Goal: Information Seeking & Learning: Compare options

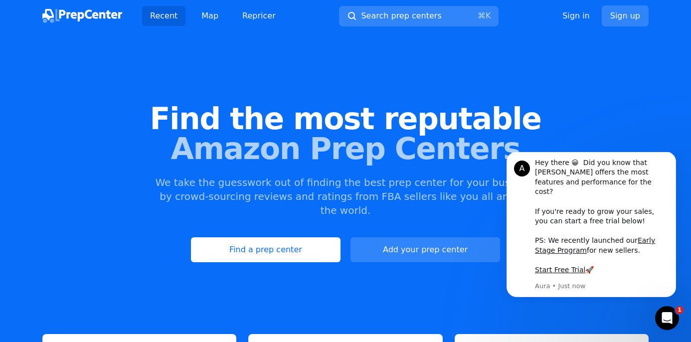
click at [308, 221] on div "Find the most reputable Amazon Prep Centers We take the guesswork out of findin…" at bounding box center [345, 183] width 691 height 270
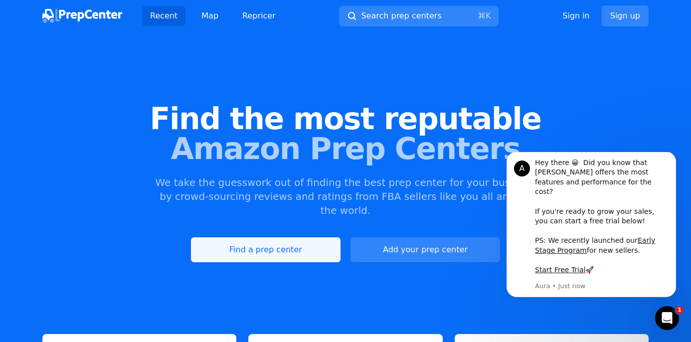
click at [310, 237] on link "Find a prep center" at bounding box center [266, 249] width 150 height 25
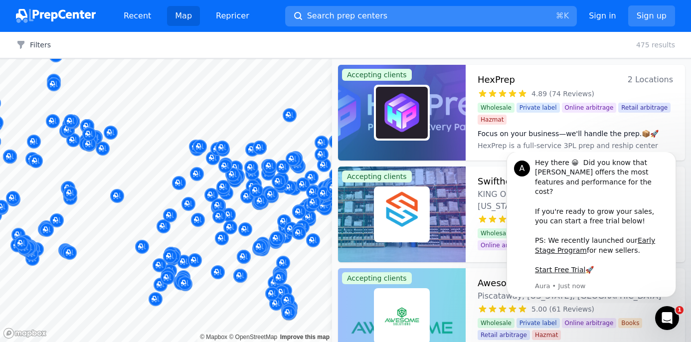
click at [380, 14] on button "Search prep centers ⌘ K" at bounding box center [431, 16] width 292 height 20
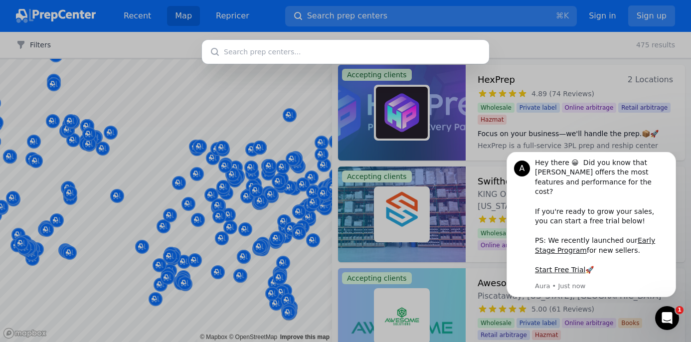
click at [211, 129] on div at bounding box center [345, 171] width 691 height 342
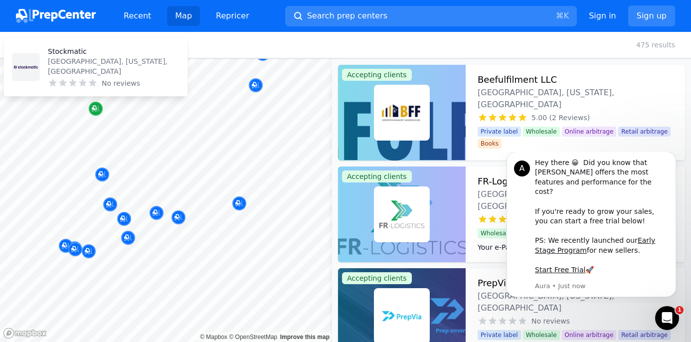
click at [98, 112] on icon "Map marker" at bounding box center [96, 109] width 8 height 10
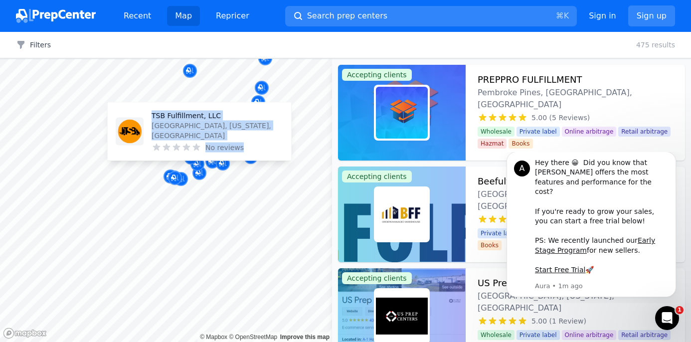
drag, startPoint x: 203, startPoint y: 245, endPoint x: 207, endPoint y: 118, distance: 127.7
click at [207, 118] on body "Recent Map Repricer Search prep centers ⌘ K Open main menu Sign in Sign up Filt…" at bounding box center [345, 171] width 691 height 342
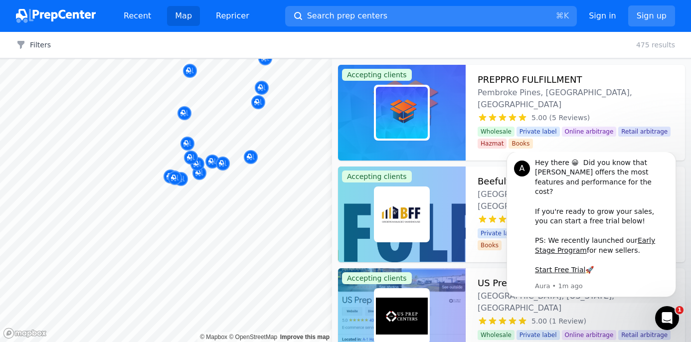
click at [181, 122] on body "Recent Map Repricer Search prep centers ⌘ K Open main menu Sign in Sign up Filt…" at bounding box center [345, 171] width 691 height 342
click at [163, 219] on div at bounding box center [117, 221] width 191 height 8
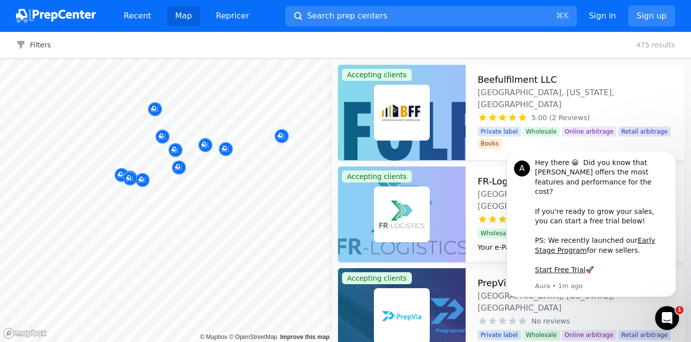
click at [166, 252] on body "Recent Map Repricer Search prep centers ⌘ K Open main menu Sign in Sign up Filt…" at bounding box center [345, 171] width 691 height 342
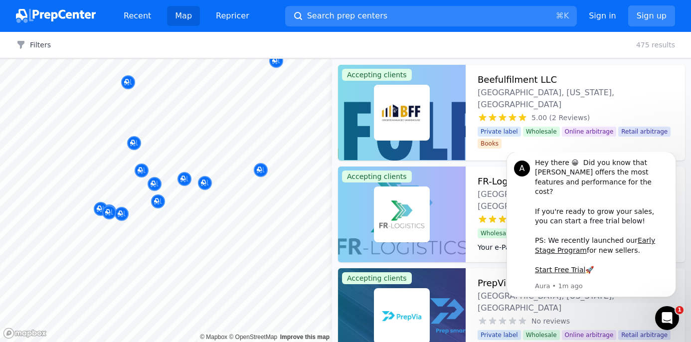
click at [166, 228] on div at bounding box center [124, 229] width 191 height 8
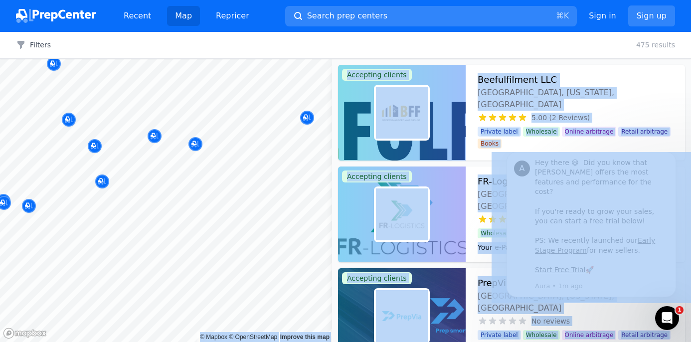
click at [283, 240] on body "Recent Map Repricer Search prep centers ⌘ K Open main menu Sign in Sign up Filt…" at bounding box center [345, 171] width 691 height 342
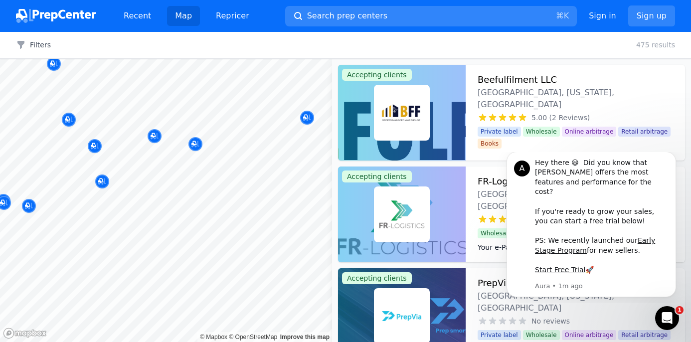
click at [211, 234] on body "Recent Map Repricer Search prep centers ⌘ K Open main menu Sign in Sign up Filt…" at bounding box center [345, 171] width 691 height 342
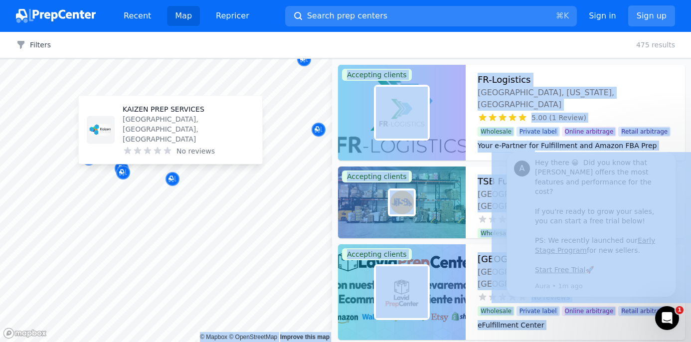
click at [85, 160] on div "KAIZEN PREP SERVICES MIAMI, FL, US No reviews" at bounding box center [171, 130] width 184 height 68
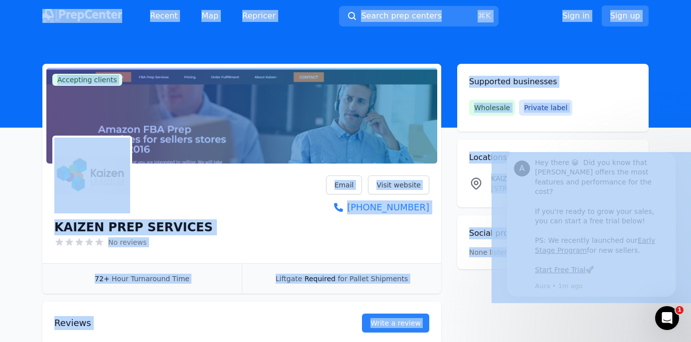
click at [18, 202] on main "Accepting clients Claim business KAIZEN PREP SERVICES No reviews Email Visit we…" at bounding box center [345, 216] width 691 height 305
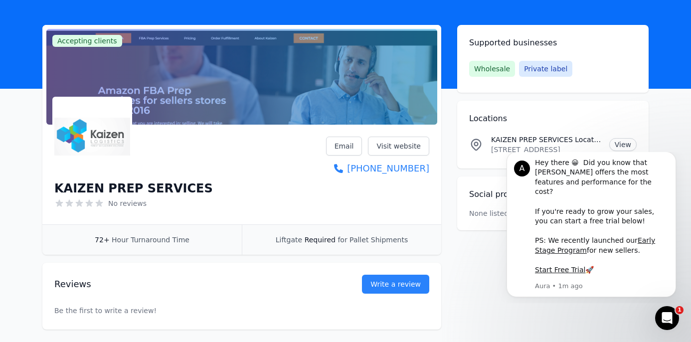
scroll to position [86, 0]
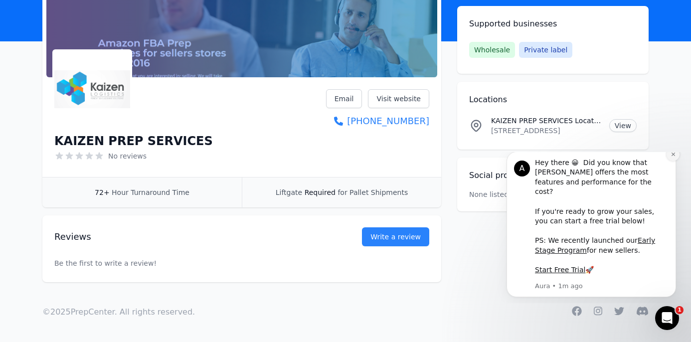
click at [674, 157] on icon "Dismiss notification" at bounding box center [673, 154] width 5 height 5
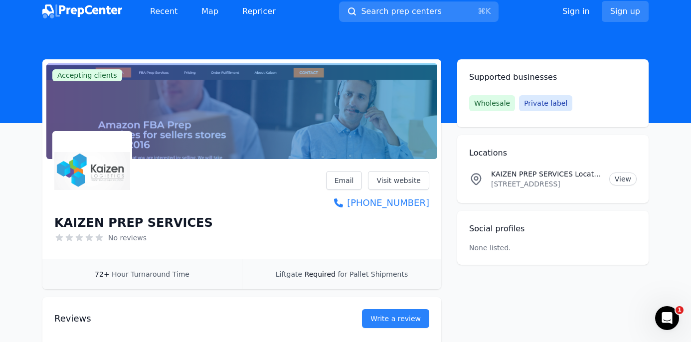
scroll to position [0, 0]
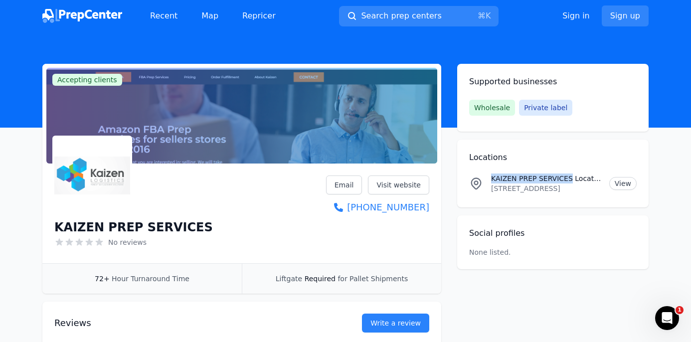
drag, startPoint x: 492, startPoint y: 178, endPoint x: 571, endPoint y: 178, distance: 78.8
click at [571, 178] on p "KAIZEN PREP SERVICES Location" at bounding box center [546, 179] width 110 height 10
copy p "KAIZEN PREP SERVICES"
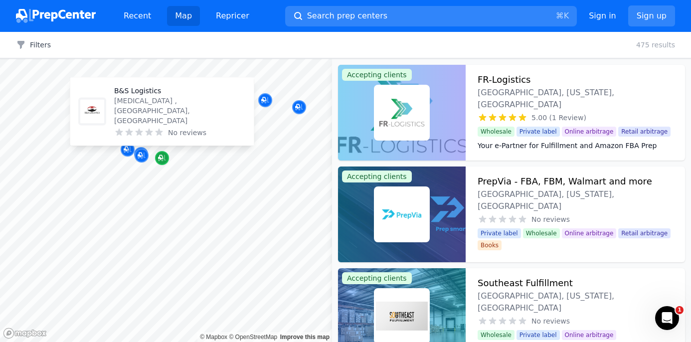
click at [164, 158] on icon "Map marker" at bounding box center [162, 158] width 8 height 10
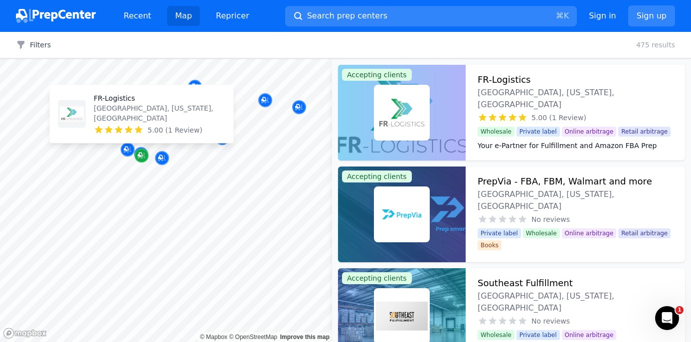
click at [144, 159] on icon "Map marker" at bounding box center [142, 156] width 8 height 10
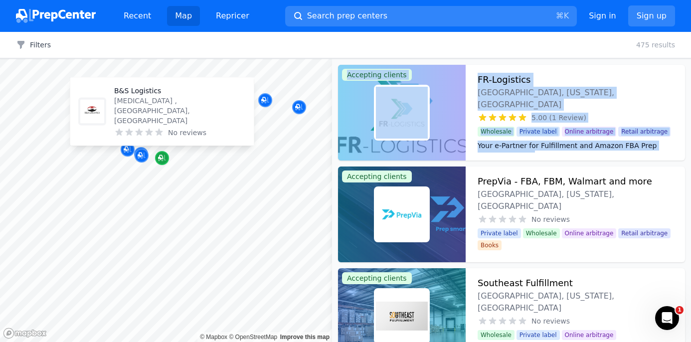
click at [162, 157] on icon "Map marker" at bounding box center [160, 157] width 5 height 5
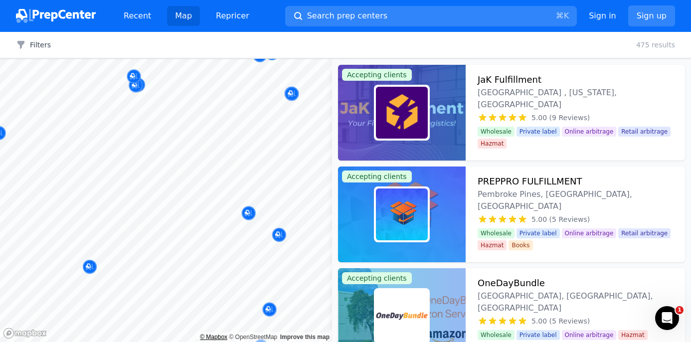
drag, startPoint x: 307, startPoint y: 113, endPoint x: 222, endPoint y: 336, distance: 237.8
click at [222, 336] on div "© Mapbox © OpenStreetMap Improve this map" at bounding box center [166, 200] width 332 height 283
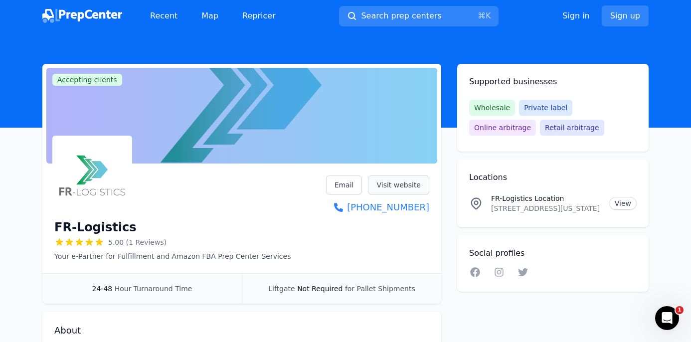
click at [398, 183] on link "Visit website" at bounding box center [398, 185] width 61 height 19
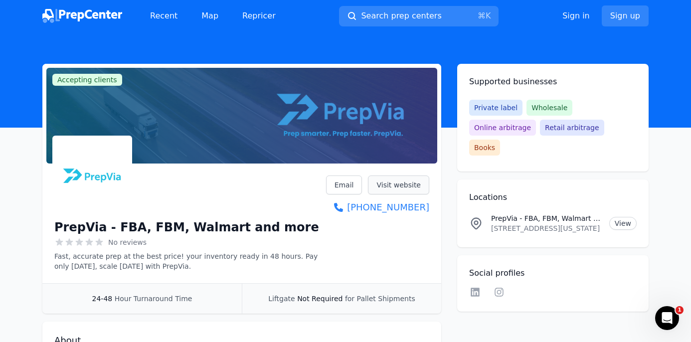
click at [412, 177] on link "Visit website" at bounding box center [398, 185] width 61 height 19
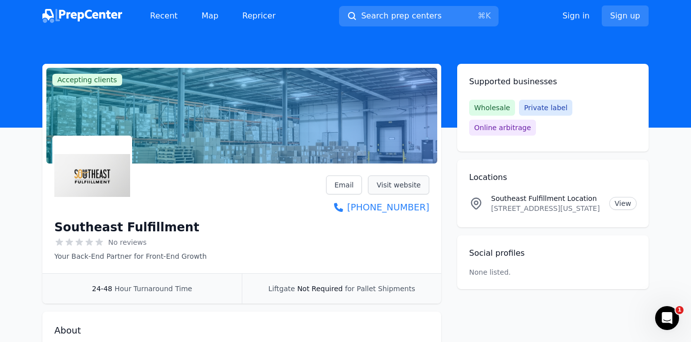
click at [410, 180] on link "Visit website" at bounding box center [398, 185] width 61 height 19
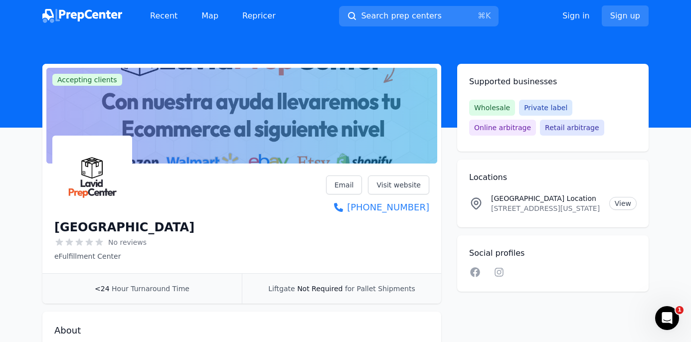
click at [247, 196] on div "[GEOGRAPHIC_DATA] No reviews eFulfillment Center Email Visit website [PHONE_NUM…" at bounding box center [241, 219] width 375 height 86
click at [388, 179] on link "Visit website" at bounding box center [398, 185] width 61 height 19
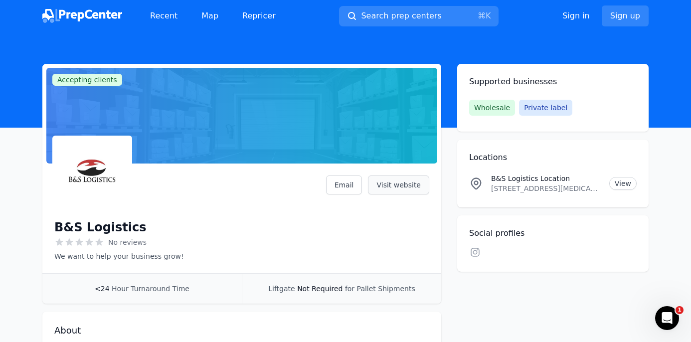
click at [409, 181] on link "Visit website" at bounding box center [398, 185] width 61 height 19
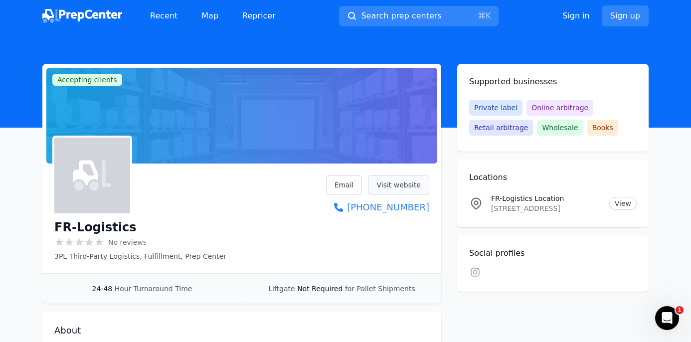
click at [398, 191] on link "Visit website" at bounding box center [398, 185] width 61 height 19
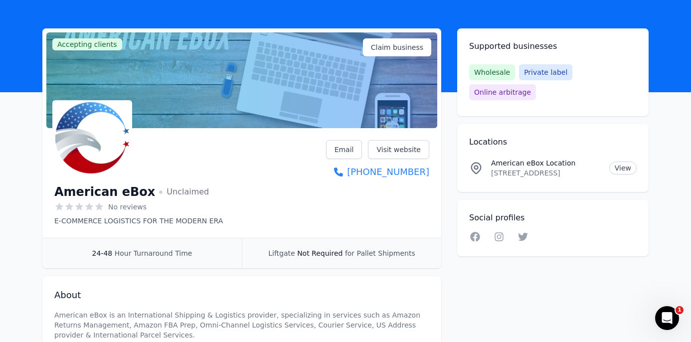
scroll to position [53, 0]
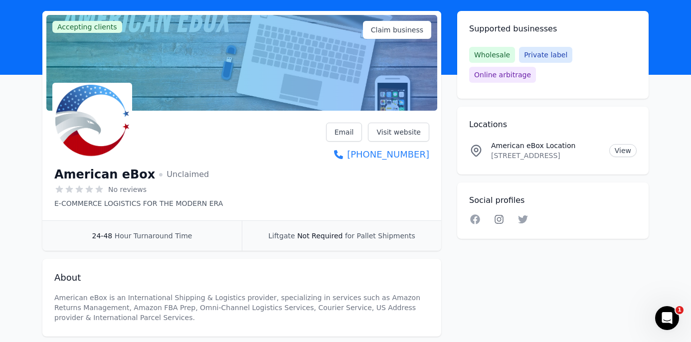
click at [499, 214] on icon at bounding box center [499, 219] width 12 height 10
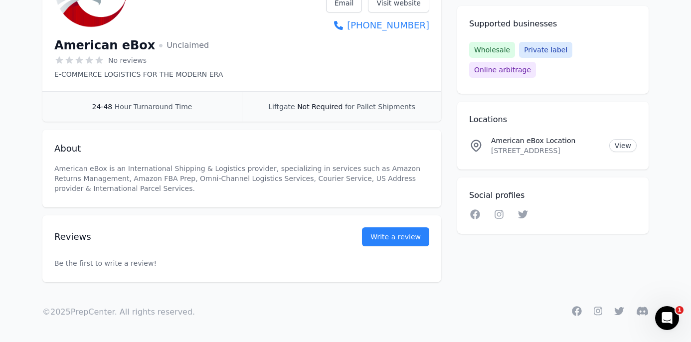
scroll to position [0, 0]
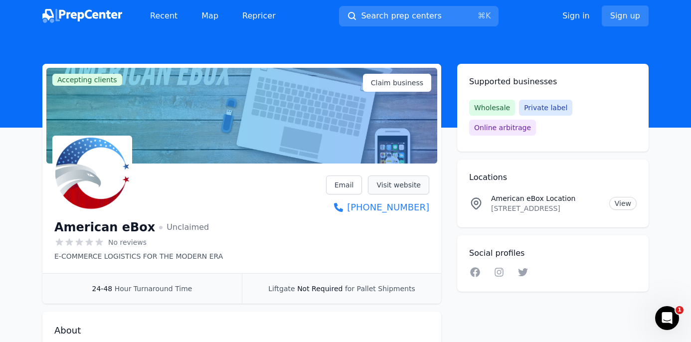
click at [403, 186] on link "Visit website" at bounding box center [398, 185] width 61 height 19
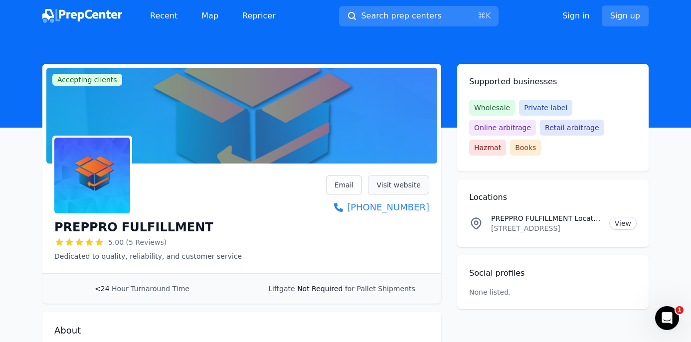
click at [399, 185] on link "Visit website" at bounding box center [398, 185] width 61 height 19
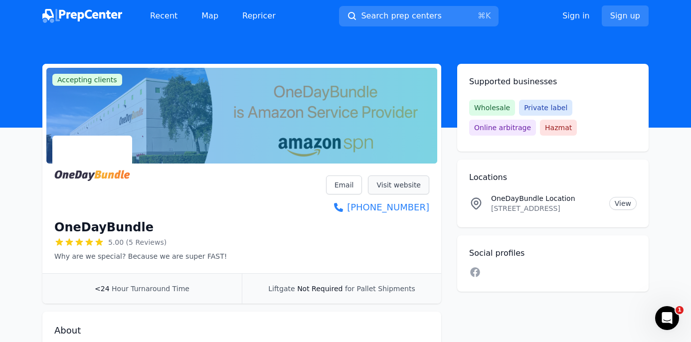
click at [411, 183] on link "Visit website" at bounding box center [398, 185] width 61 height 19
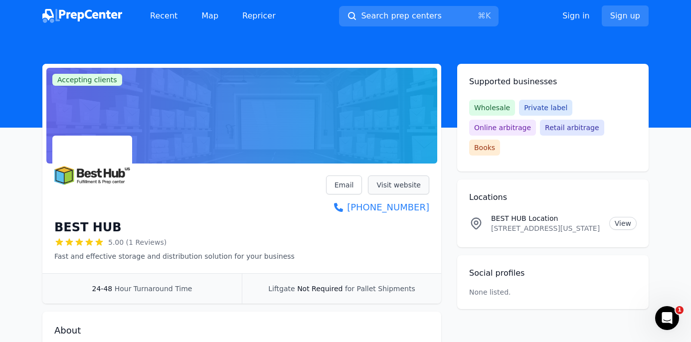
click at [393, 181] on link "Visit website" at bounding box center [398, 185] width 61 height 19
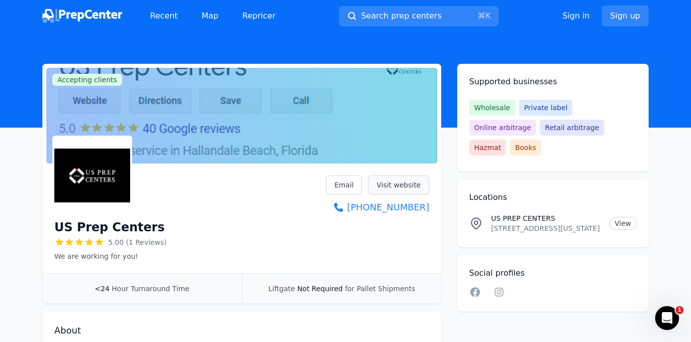
click at [404, 187] on link "Visit website" at bounding box center [398, 185] width 61 height 19
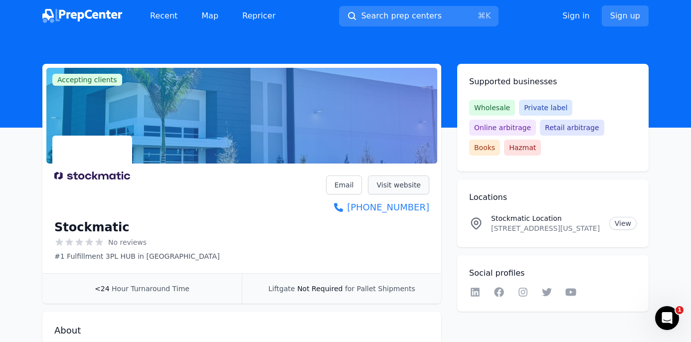
click at [416, 178] on link "Visit website" at bounding box center [398, 185] width 61 height 19
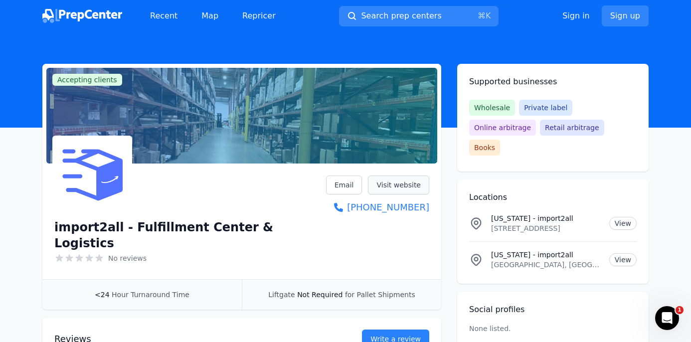
click at [409, 180] on link "Visit website" at bounding box center [398, 185] width 61 height 19
